Goal: Answer question/provide support

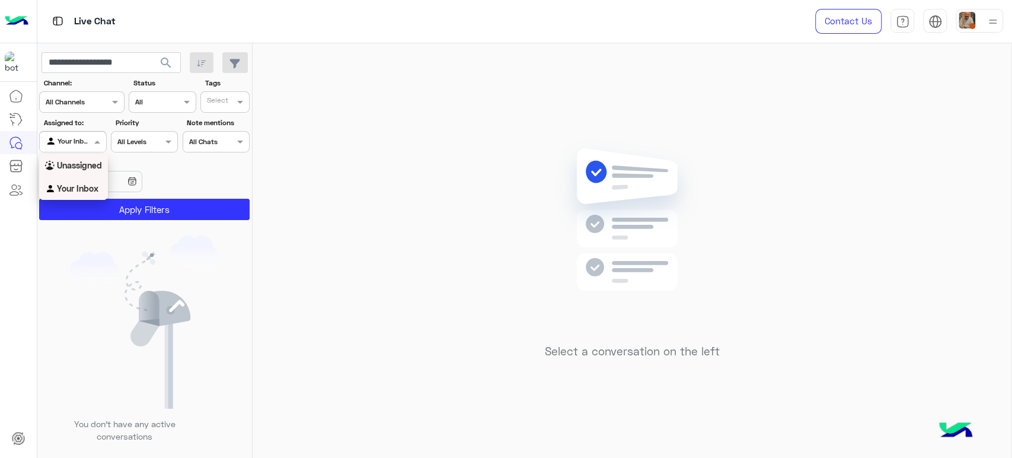
click at [67, 163] on b "Unassigned" at bounding box center [79, 165] width 45 height 10
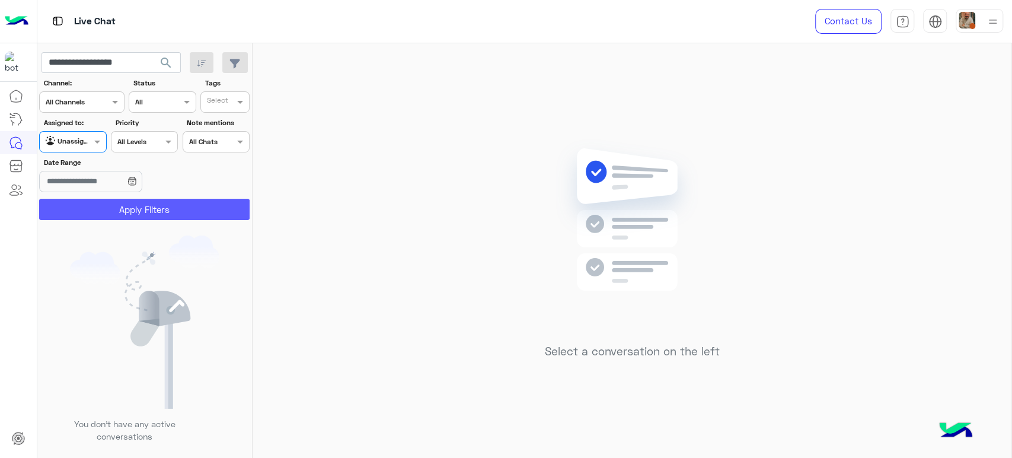
click at [123, 204] on button "Apply Filters" at bounding box center [144, 209] width 210 height 21
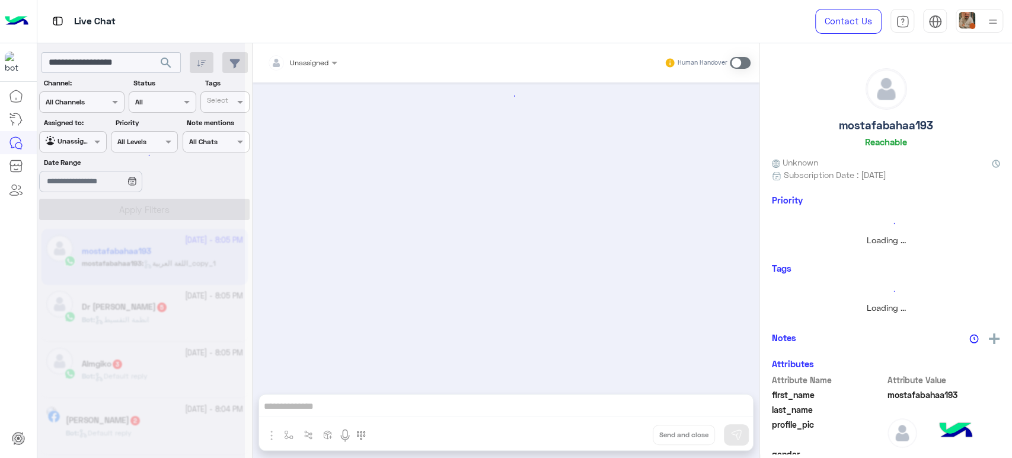
click at [120, 61] on div at bounding box center [140, 234] width 207 height 458
click at [120, 57] on div at bounding box center [140, 234] width 207 height 458
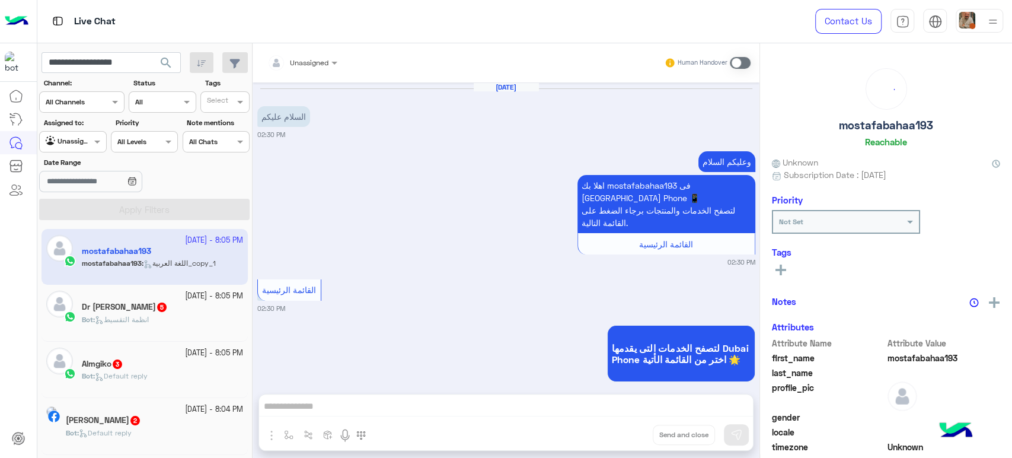
scroll to position [461, 0]
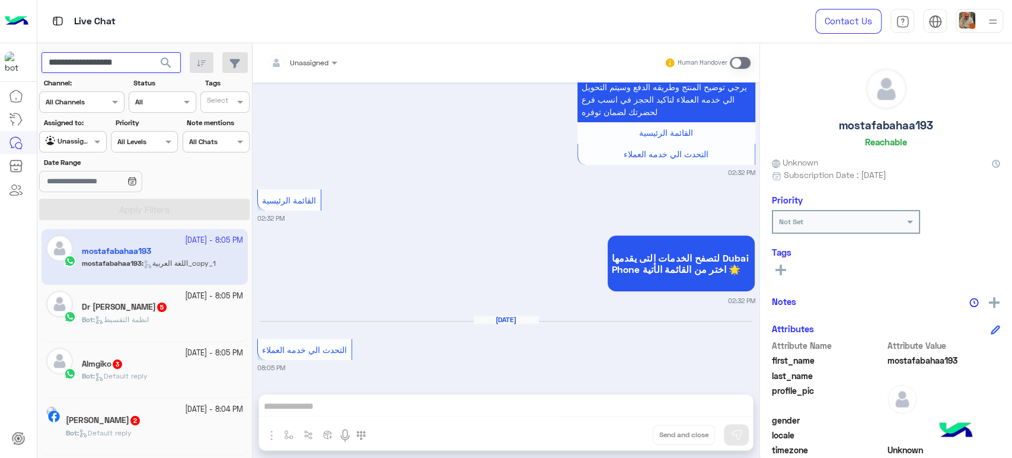
click at [120, 57] on input "**********" at bounding box center [110, 62] width 139 height 21
click at [152, 52] on button "search" at bounding box center [166, 64] width 29 height 25
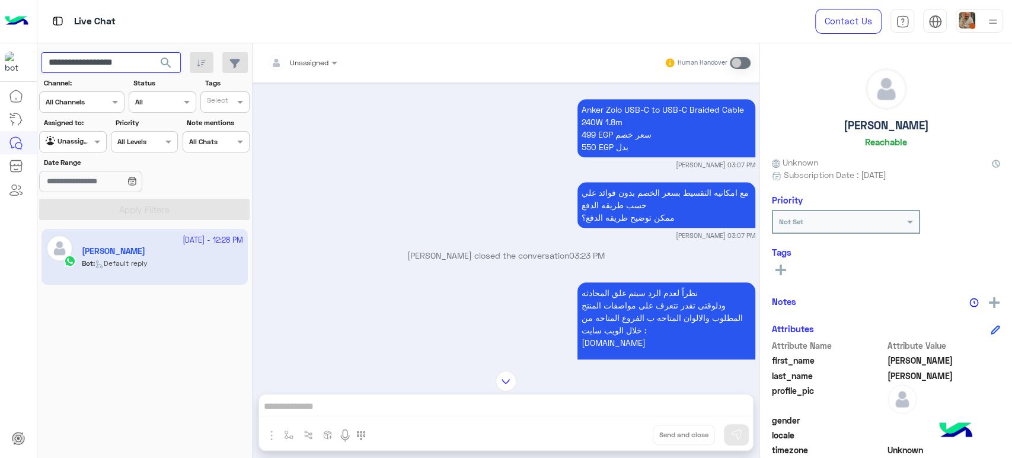
scroll to position [505, 0]
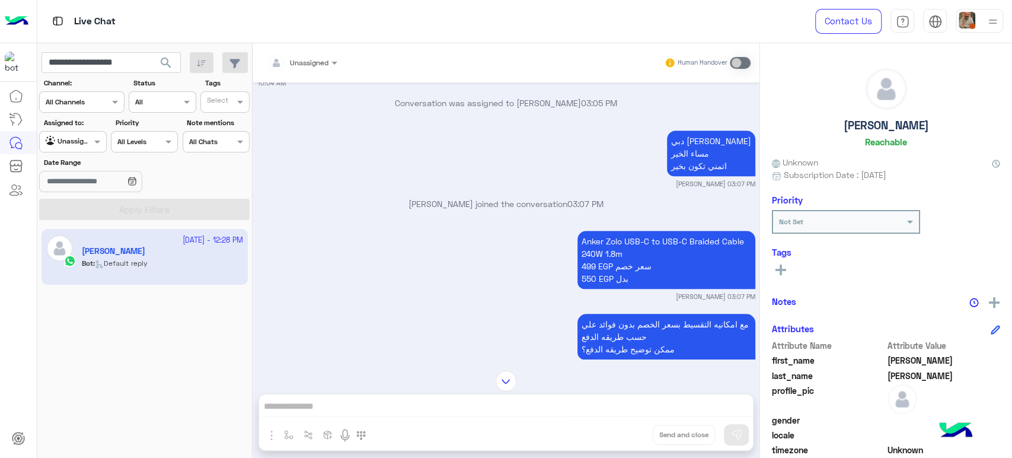
click at [609, 238] on p "Anker Zolo USB-C to USB-C Braided Cable 240W 1.8m 499 EGP سعر خصم 550 EGP بدل" at bounding box center [666, 260] width 178 height 58
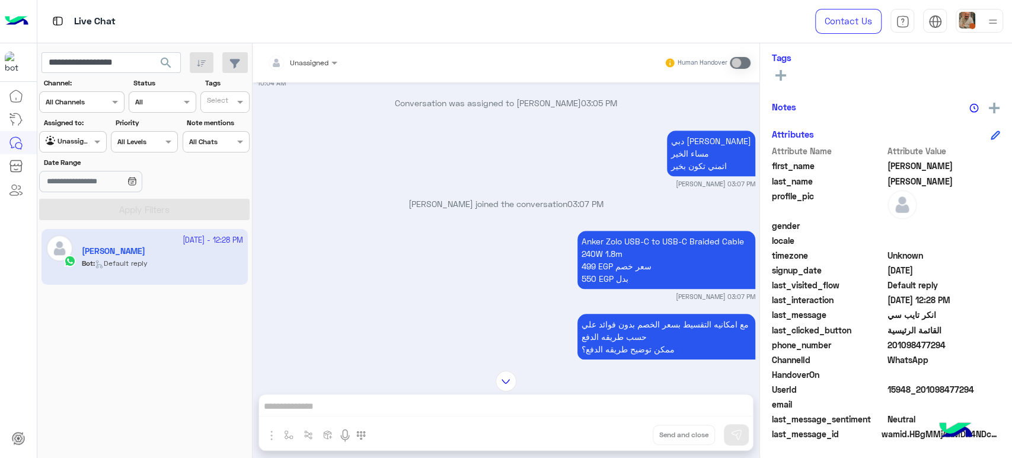
click at [910, 344] on span "201098477294" at bounding box center [943, 344] width 113 height 12
click at [916, 394] on span "15948_201098477294" at bounding box center [943, 389] width 113 height 12
click at [916, 392] on span "15948_201098477294" at bounding box center [943, 389] width 113 height 12
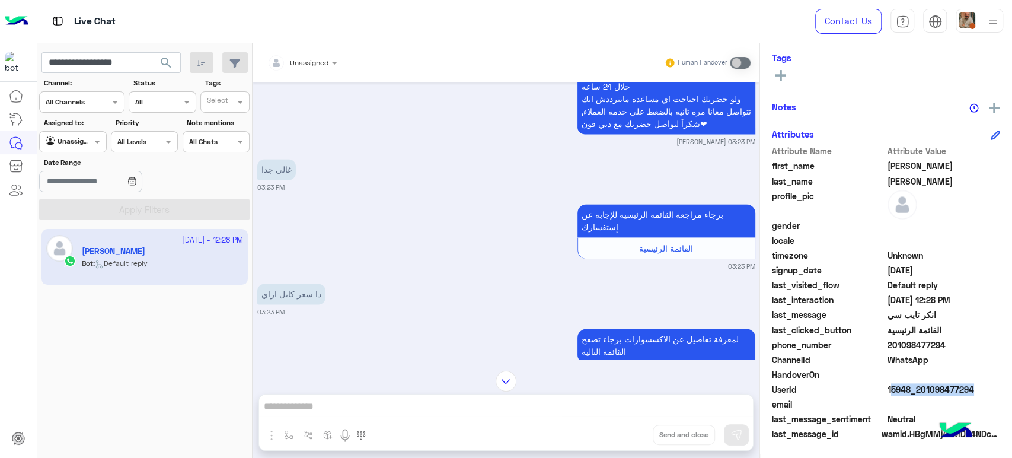
scroll to position [1119, 0]
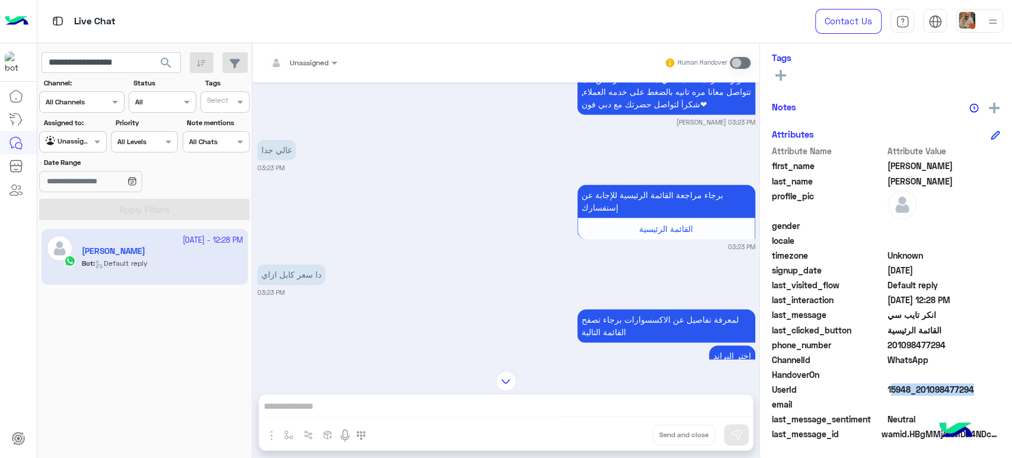
copy span "15948_201098477294"
click at [541, 269] on div "دا سعر كابل ازاي 03:23 PM" at bounding box center [506, 279] width 498 height 36
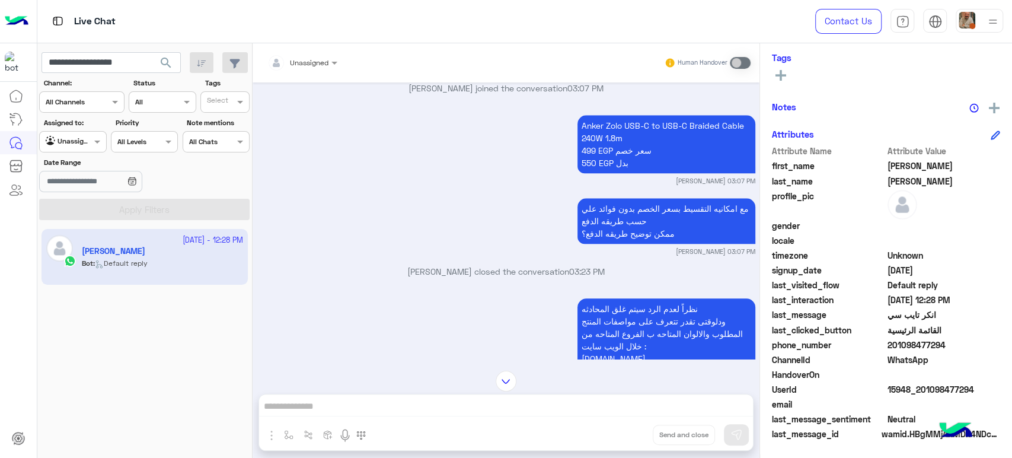
scroll to position [526, 0]
